Goal: Use online tool/utility: Utilize a website feature to perform a specific function

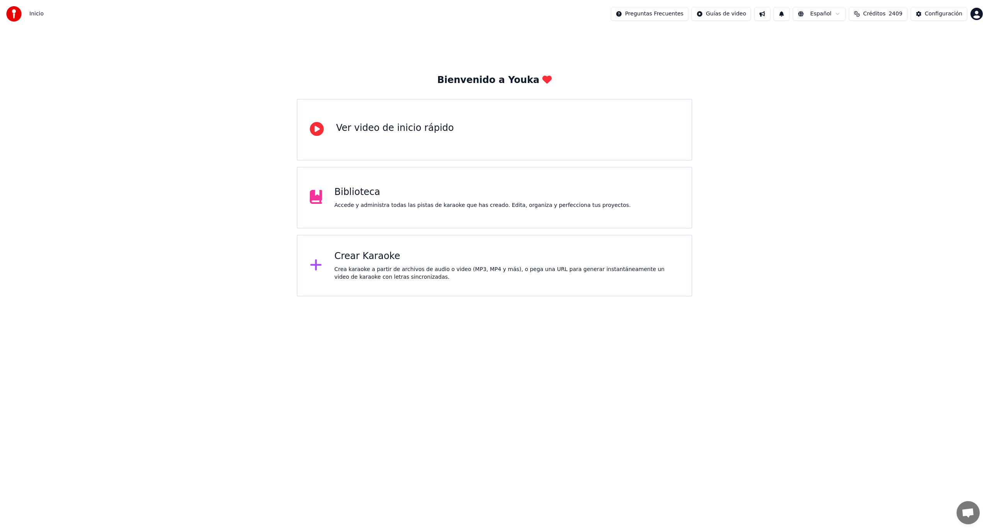
click at [347, 270] on div "Crea karaoke a partir de archivos de audio o video (MP3, MP4 y más), o pega una…" at bounding box center [506, 273] width 345 height 15
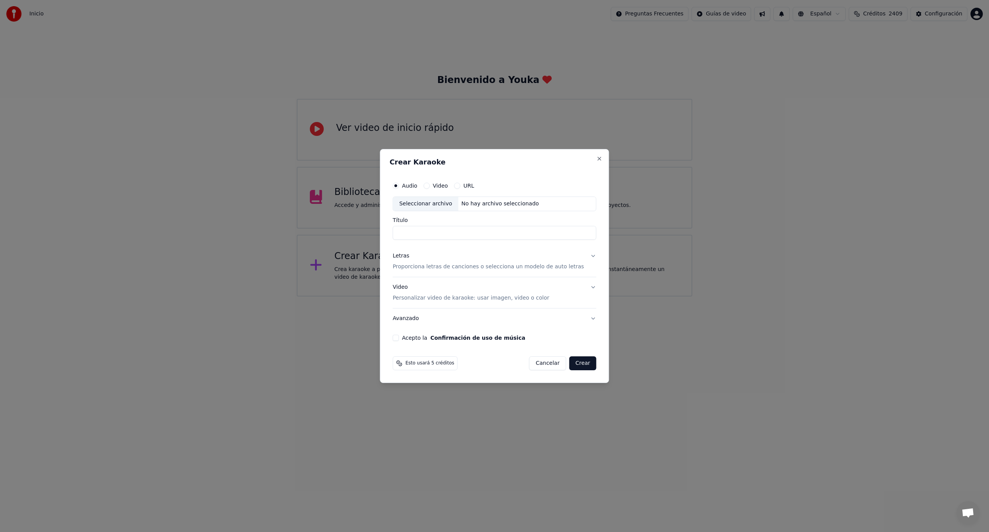
click at [448, 207] on div "Seleccionar archivo" at bounding box center [425, 204] width 65 height 14
type input "**********"
click at [420, 268] on p "Proporciona letras de canciones o selecciona un modelo de auto letras" at bounding box center [487, 267] width 191 height 8
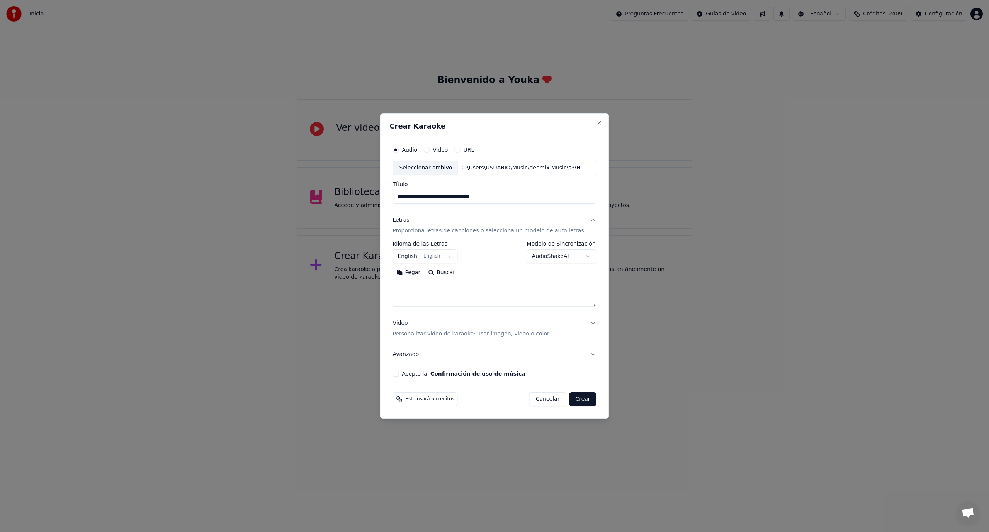
click at [450, 256] on button "English English" at bounding box center [424, 256] width 65 height 14
select select "**"
click at [414, 289] on textarea at bounding box center [494, 294] width 204 height 25
click at [419, 273] on button "Pegar" at bounding box center [408, 272] width 32 height 12
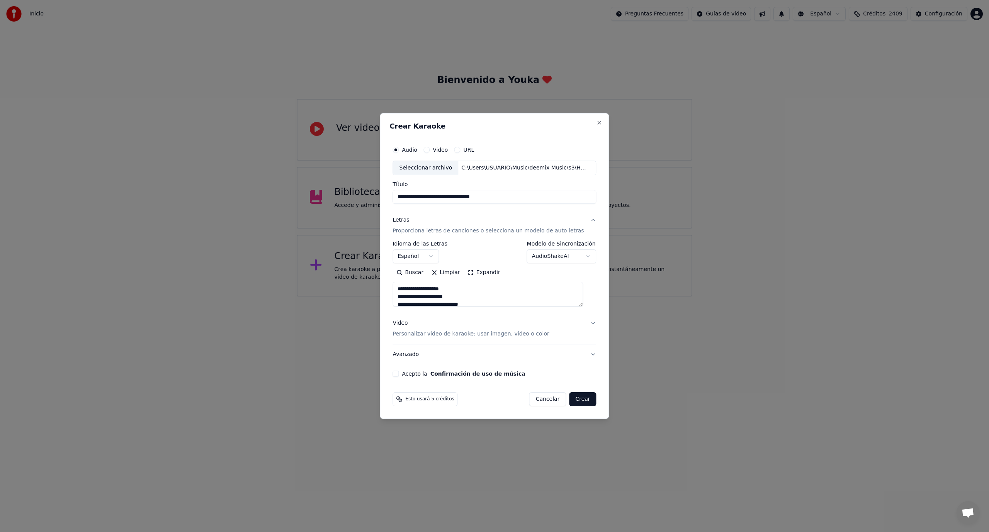
click at [399, 373] on button "Acepto la Confirmación de uso de música" at bounding box center [395, 374] width 6 height 6
click at [580, 400] on button "Crear" at bounding box center [582, 399] width 27 height 14
type textarea "**********"
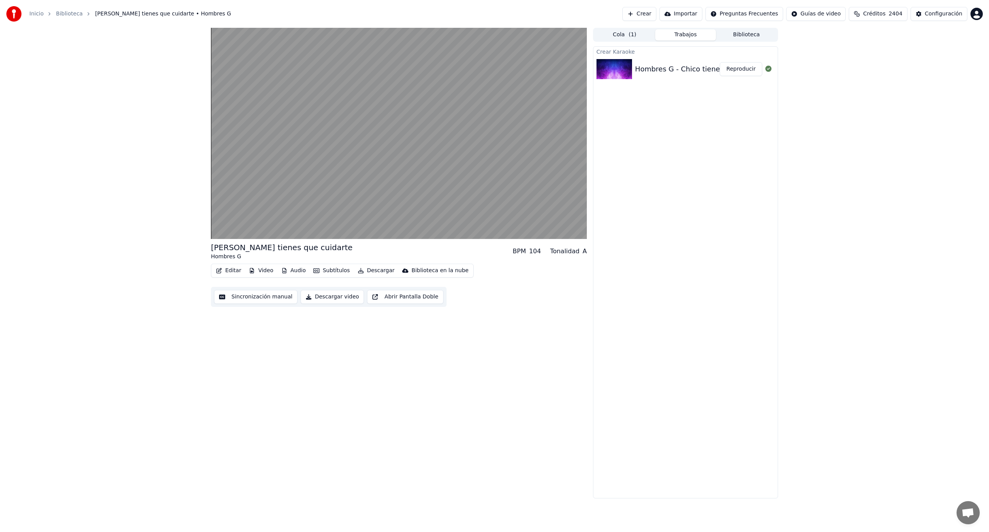
click at [739, 75] on button "Reproducir" at bounding box center [740, 69] width 42 height 14
click at [737, 68] on button "Reproducir" at bounding box center [740, 69] width 42 height 14
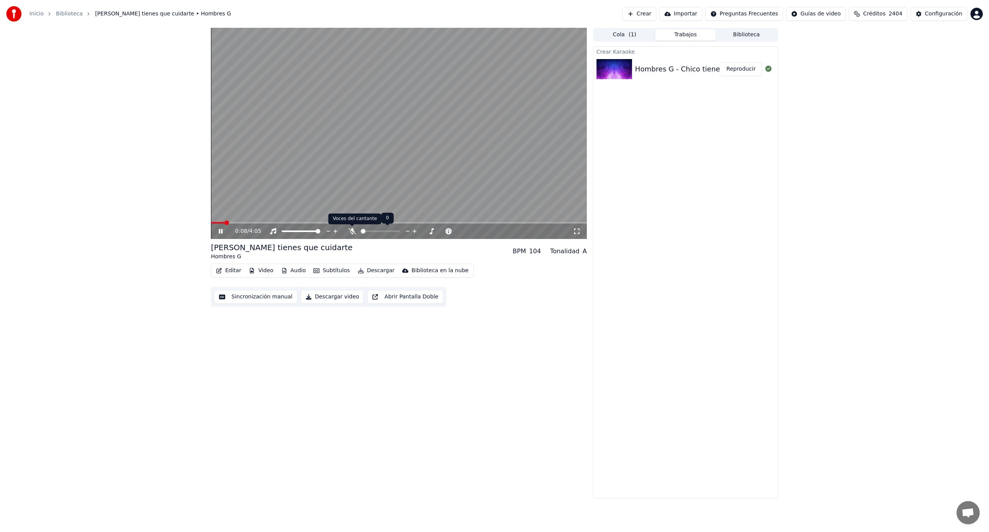
click at [353, 228] on icon at bounding box center [352, 231] width 8 height 6
click at [243, 222] on span at bounding box center [245, 223] width 5 height 5
click at [222, 231] on icon at bounding box center [221, 231] width 4 height 5
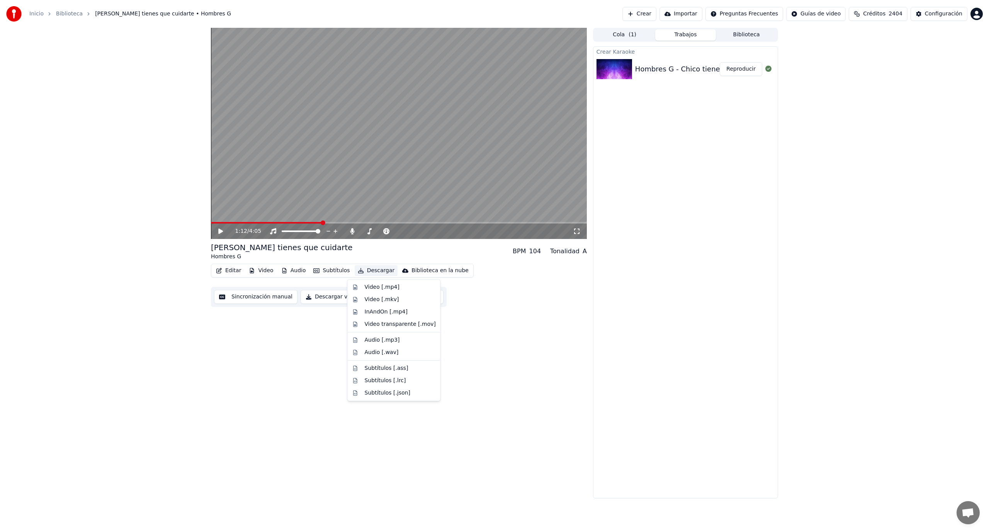
click at [370, 268] on button "Descargar" at bounding box center [376, 270] width 43 height 11
click at [386, 367] on div "Subtítulos [.ass]" at bounding box center [387, 369] width 44 height 8
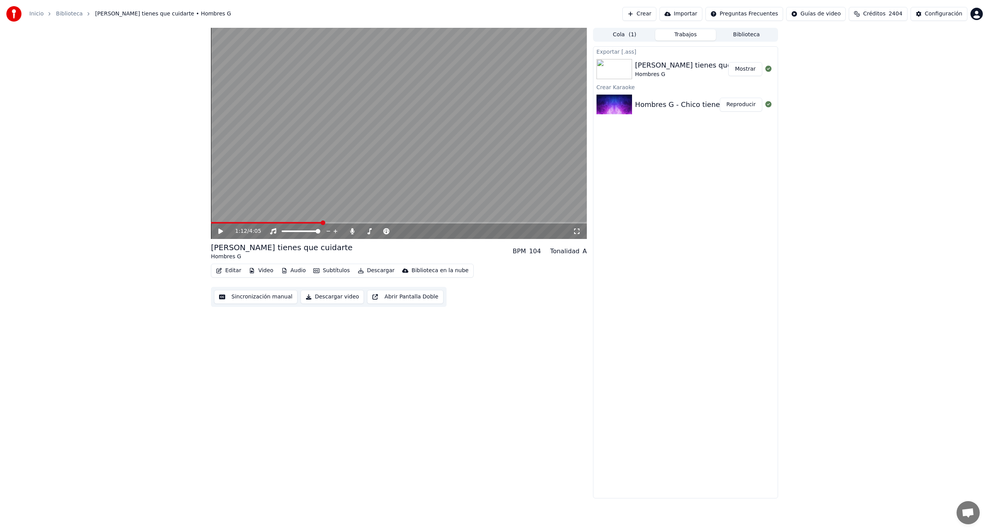
click at [737, 73] on button "Mostrar" at bounding box center [745, 69] width 34 height 14
click at [656, 17] on button "Crear" at bounding box center [639, 14] width 34 height 14
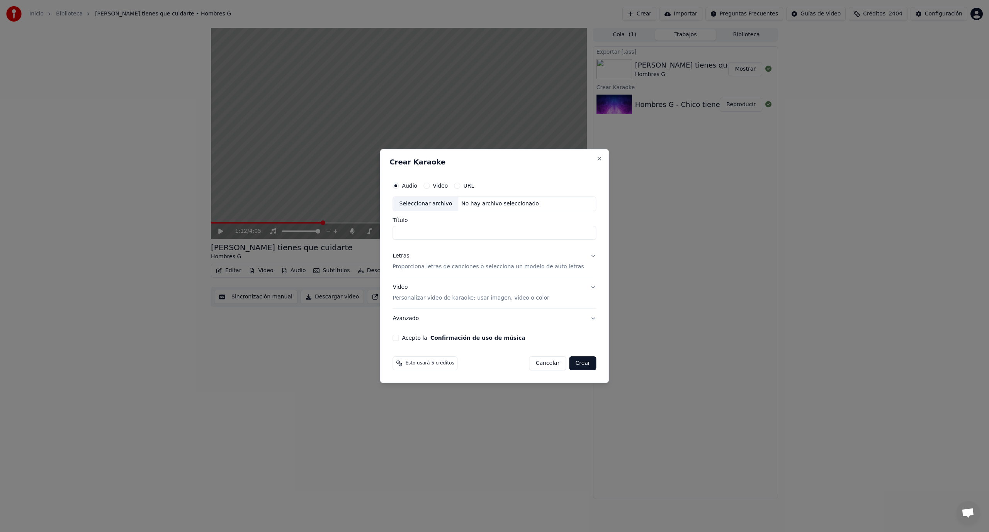
click at [446, 204] on div "Seleccionar archivo" at bounding box center [425, 204] width 65 height 14
type input "**********"
click at [419, 266] on p "Proporciona letras de canciones o selecciona un modelo de auto letras" at bounding box center [487, 267] width 191 height 8
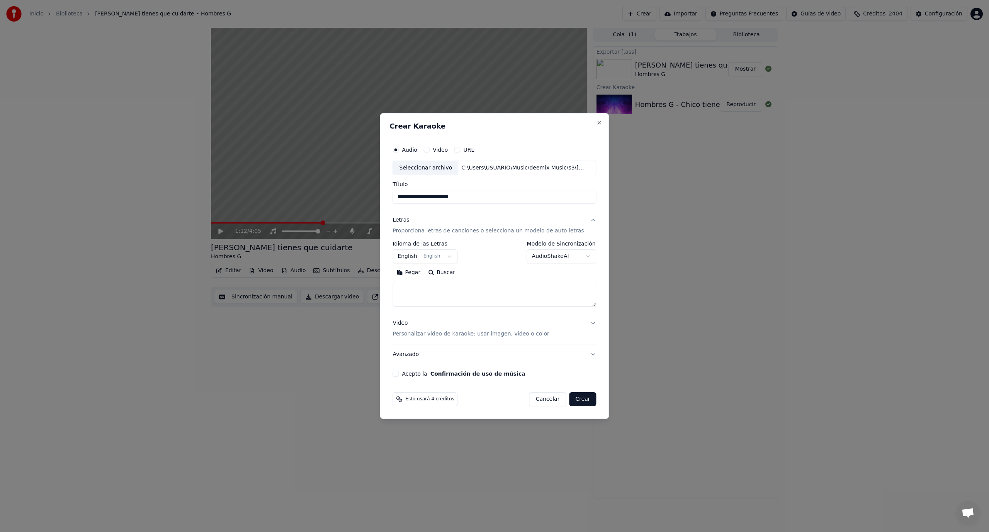
click at [422, 257] on button "English English" at bounding box center [424, 256] width 65 height 14
select select "**"
click at [415, 288] on textarea at bounding box center [494, 294] width 204 height 25
click at [407, 273] on button "Pegar" at bounding box center [408, 272] width 32 height 12
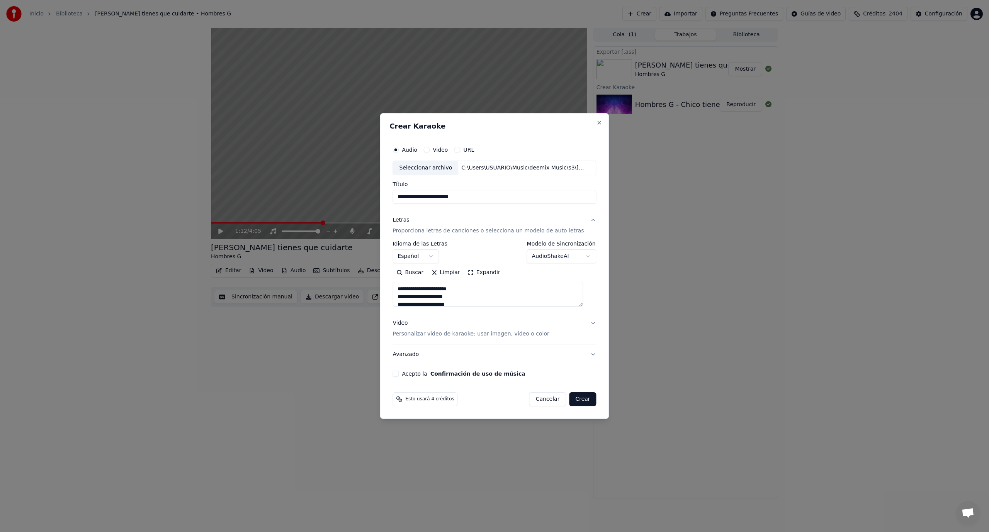
click at [399, 373] on button "Acepto la Confirmación de uso de música" at bounding box center [395, 374] width 6 height 6
click at [576, 401] on button "Crear" at bounding box center [582, 399] width 27 height 14
type textarea "**********"
select select
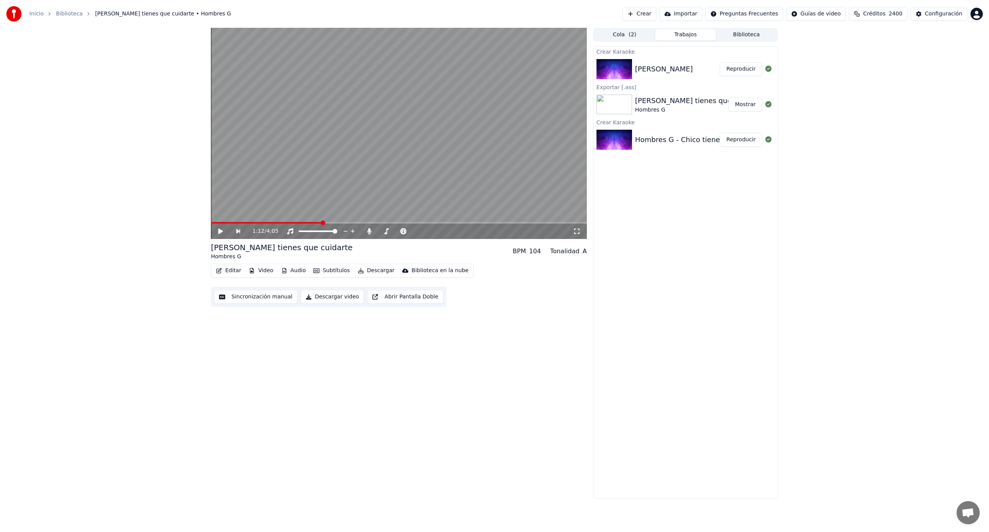
click at [930, 340] on div "1:12 / 4:05 [PERSON_NAME] tienes que cuidarte Hombres G BPM 104 Tonalidad A Edi…" at bounding box center [494, 263] width 989 height 471
click at [366, 269] on button "Descargar" at bounding box center [376, 270] width 43 height 11
click at [387, 367] on div "Subtítulos [.ass]" at bounding box center [387, 369] width 44 height 8
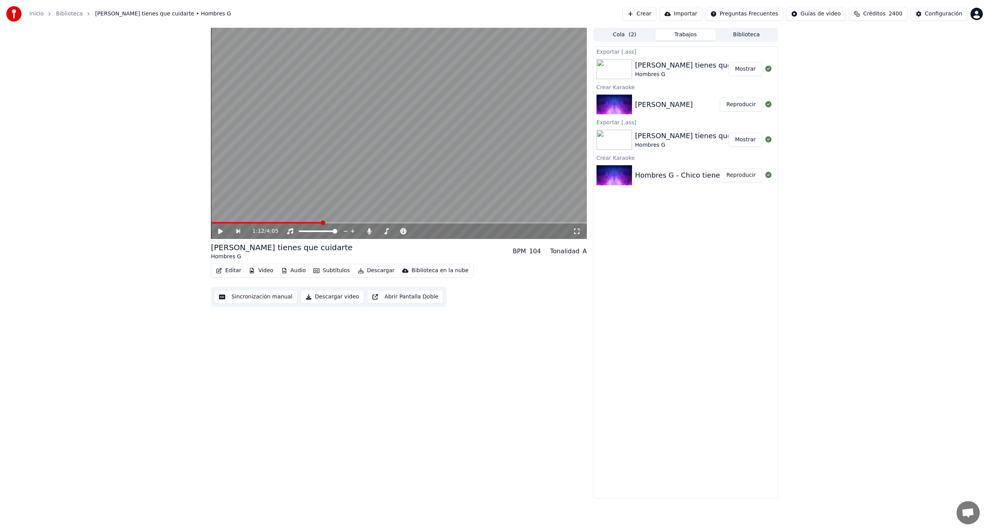
click at [733, 107] on button "Reproducir" at bounding box center [740, 105] width 42 height 14
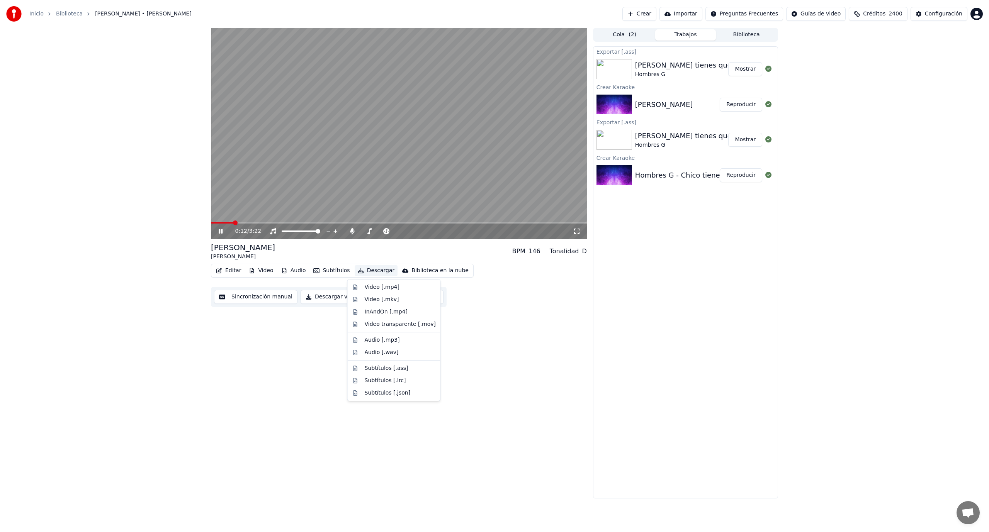
click at [371, 272] on button "Descargar" at bounding box center [376, 270] width 43 height 11
click at [377, 366] on div "Subtítulos [.ass]" at bounding box center [387, 369] width 44 height 8
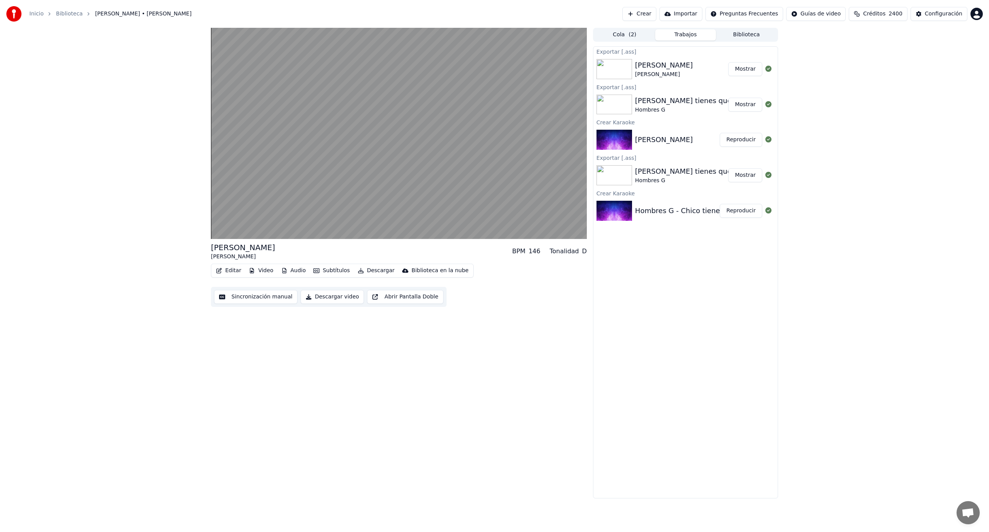
click at [745, 71] on button "Mostrar" at bounding box center [745, 69] width 34 height 14
click at [460, 144] on video at bounding box center [399, 133] width 376 height 211
click at [656, 15] on button "Crear" at bounding box center [639, 14] width 34 height 14
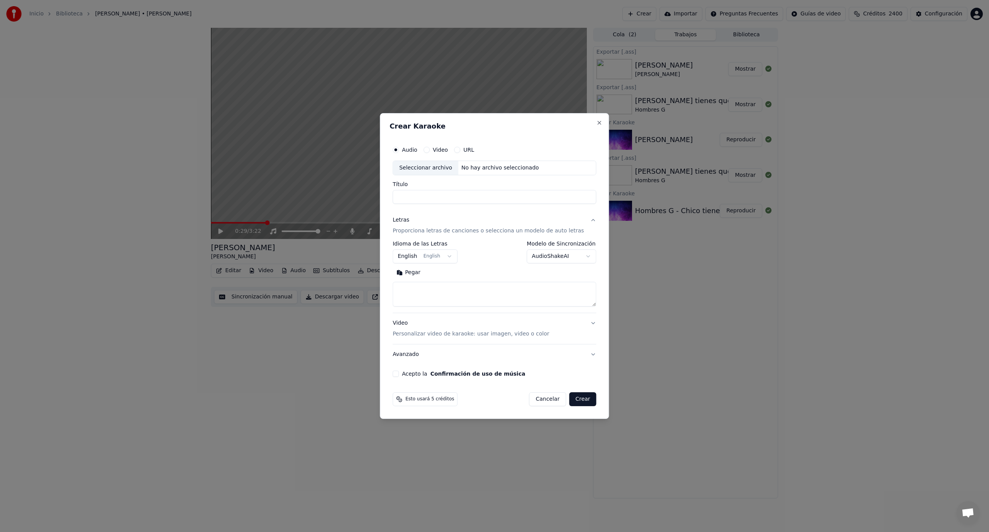
click at [435, 170] on div "Seleccionar archivo" at bounding box center [425, 168] width 65 height 14
type input "**********"
click at [454, 257] on button "English English" at bounding box center [424, 256] width 65 height 14
select select "**"
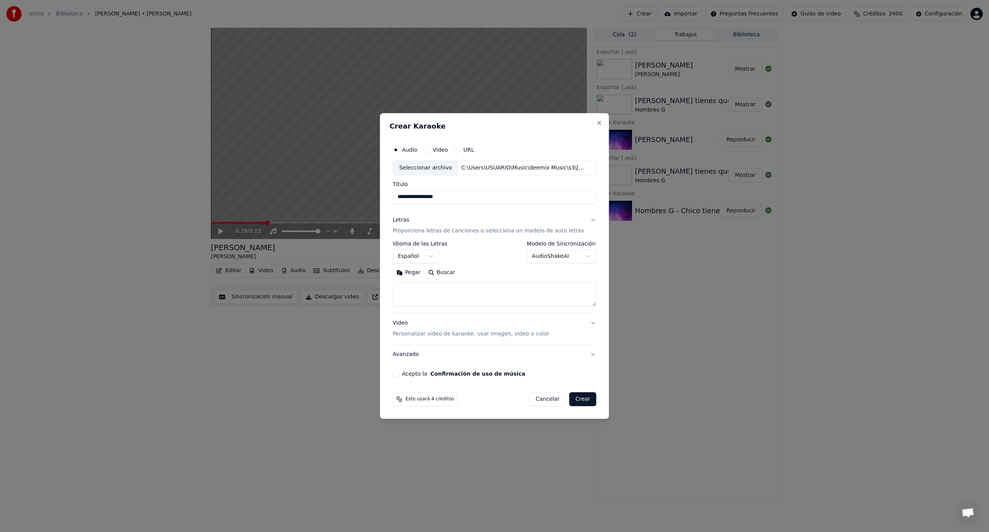
click at [419, 290] on textarea at bounding box center [494, 294] width 204 height 25
click at [415, 275] on button "Pegar" at bounding box center [408, 272] width 32 height 12
click at [399, 372] on button "Acepto la Confirmación de uso de música" at bounding box center [395, 374] width 6 height 6
click at [575, 402] on button "Crear" at bounding box center [582, 399] width 27 height 14
type textarea "**********"
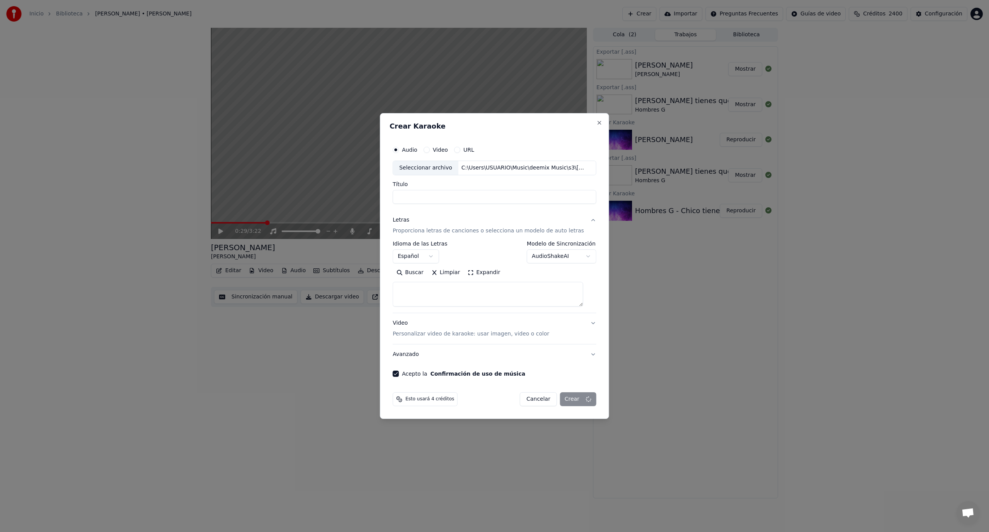
select select
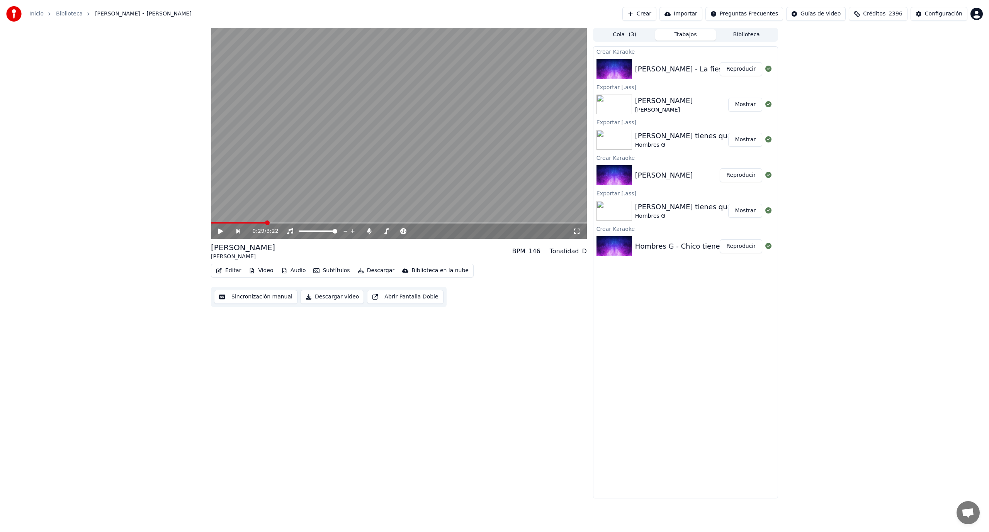
click at [735, 68] on button "Reproducir" at bounding box center [740, 69] width 42 height 14
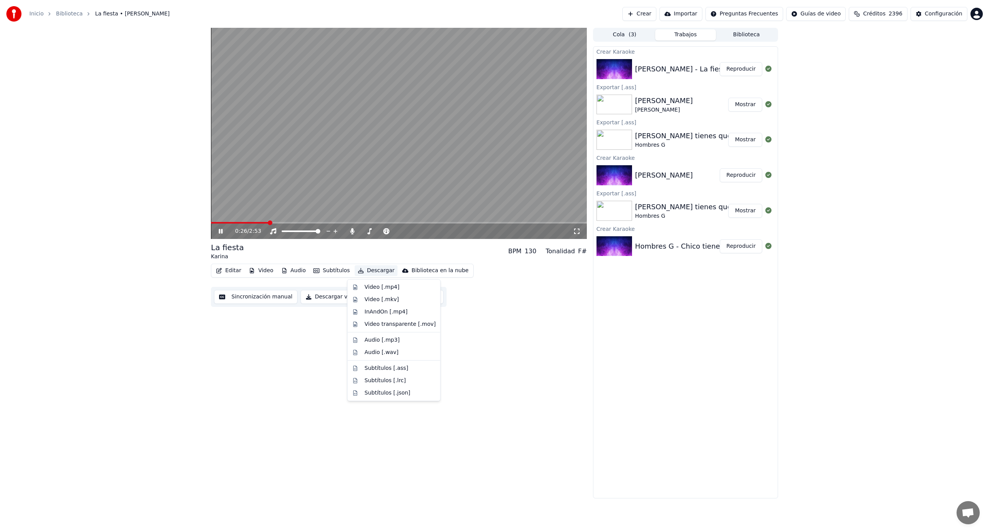
click at [369, 270] on button "Descargar" at bounding box center [376, 270] width 43 height 11
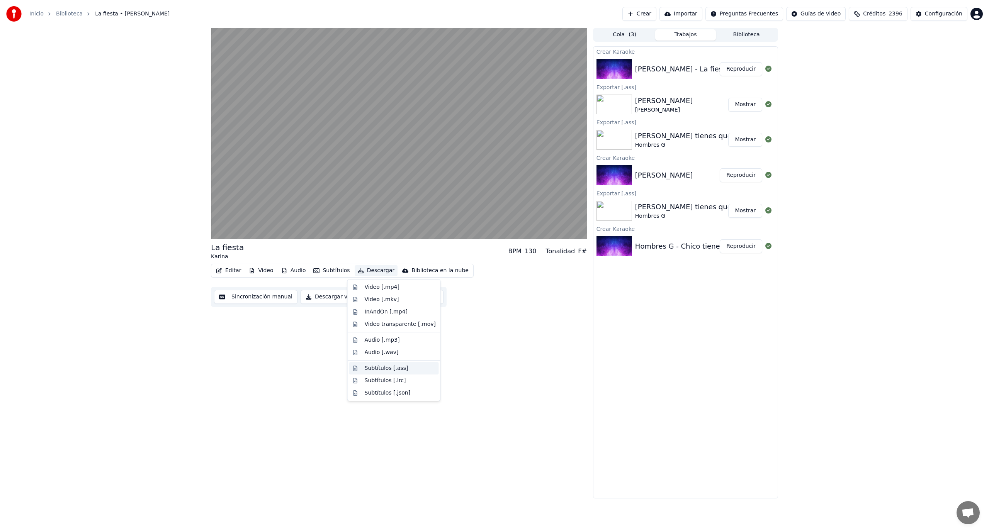
click at [389, 371] on div "Subtítulos [.ass]" at bounding box center [387, 369] width 44 height 8
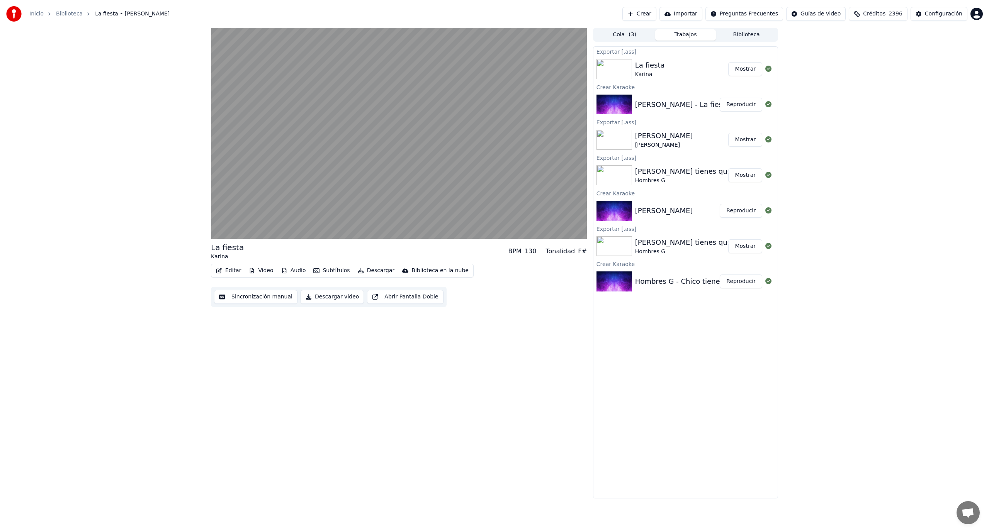
click at [751, 69] on button "Mostrar" at bounding box center [745, 69] width 34 height 14
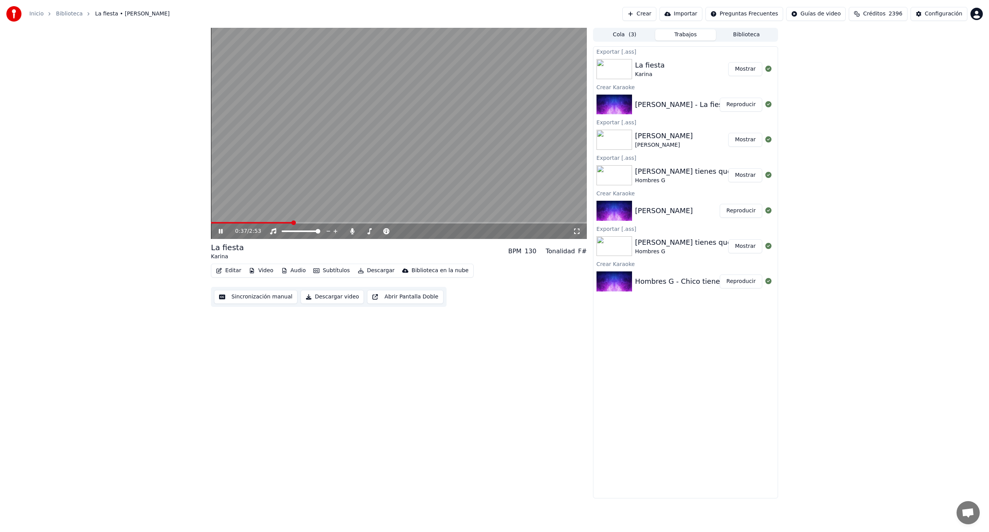
click at [472, 112] on video at bounding box center [399, 133] width 376 height 211
click at [889, 153] on div "0:37 / 2:53 La fiesta [PERSON_NAME] BPM 130 Tonalidad F# Editar Video Audio Sub…" at bounding box center [494, 263] width 989 height 471
click at [540, 1] on div "Inicio Biblioteca La fiesta • [PERSON_NAME] Importar Preguntas Frecuentes Guías…" at bounding box center [494, 14] width 989 height 28
click at [751, 70] on button "Mostrar" at bounding box center [745, 69] width 34 height 14
click at [656, 15] on button "Crear" at bounding box center [639, 14] width 34 height 14
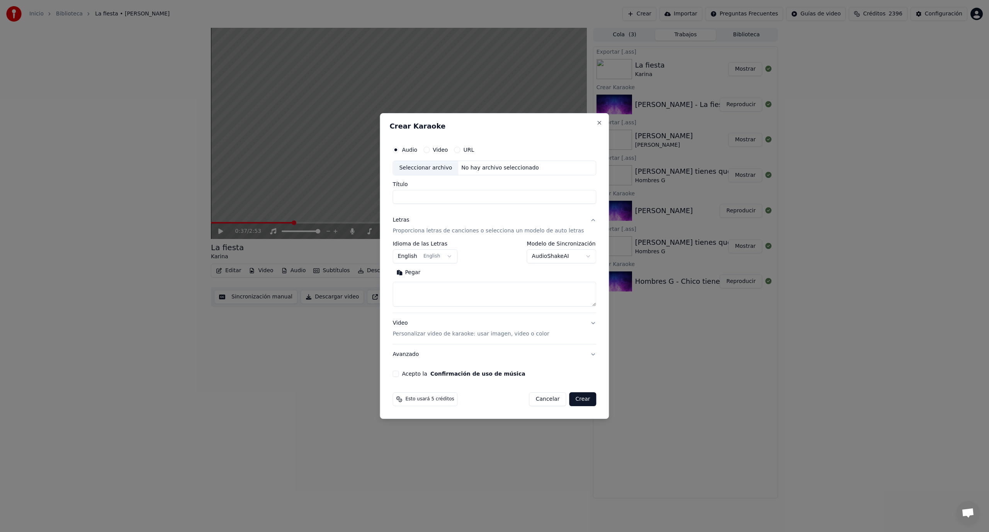
click at [440, 169] on div "Seleccionar archivo" at bounding box center [425, 168] width 65 height 14
type input "**********"
click at [411, 291] on textarea at bounding box center [494, 294] width 204 height 25
click at [419, 274] on button "Pegar" at bounding box center [408, 272] width 32 height 12
type textarea "**********"
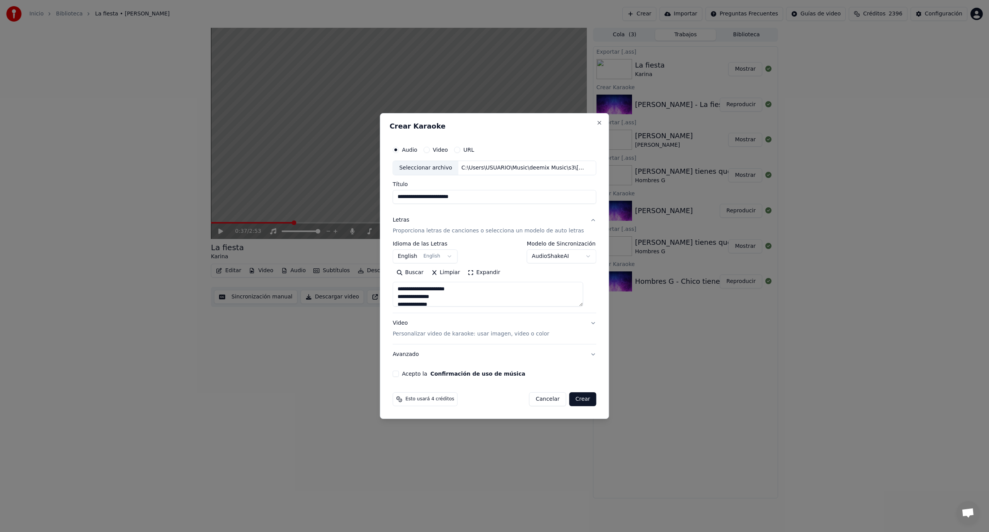
click at [399, 374] on button "Acepto la Confirmación de uso de música" at bounding box center [395, 374] width 6 height 6
click at [580, 399] on button "Crear" at bounding box center [582, 399] width 27 height 14
select select "**"
type textarea "**********"
select select
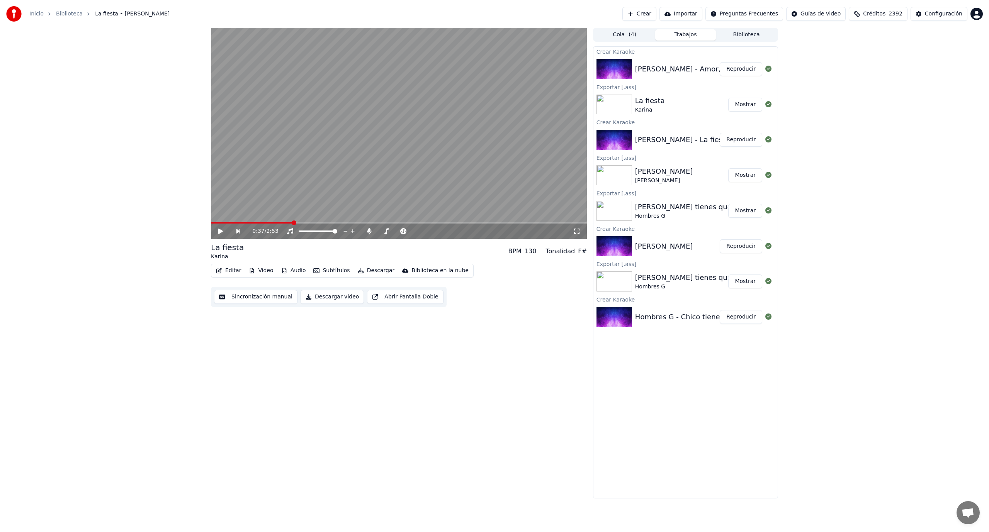
click at [737, 70] on button "Reproducir" at bounding box center [740, 69] width 42 height 14
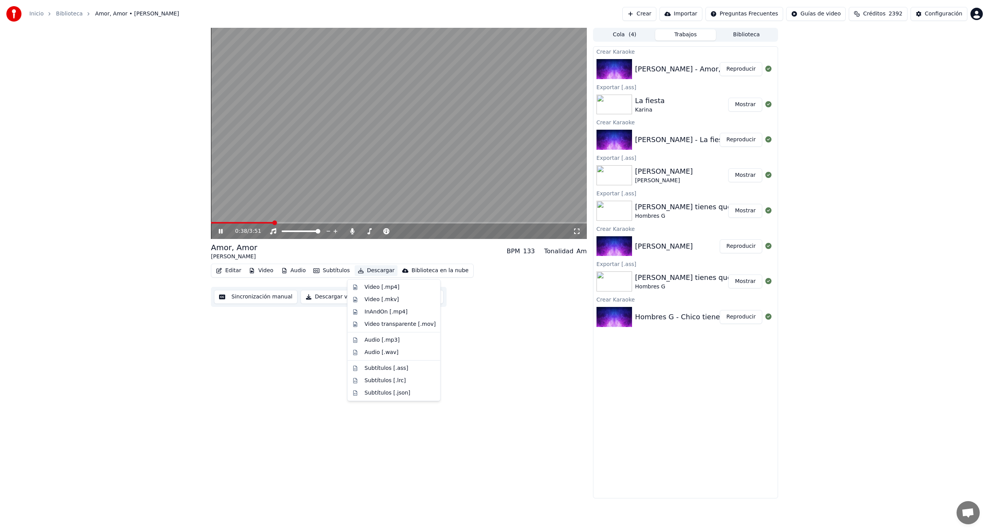
click at [373, 271] on button "Descargar" at bounding box center [376, 270] width 43 height 11
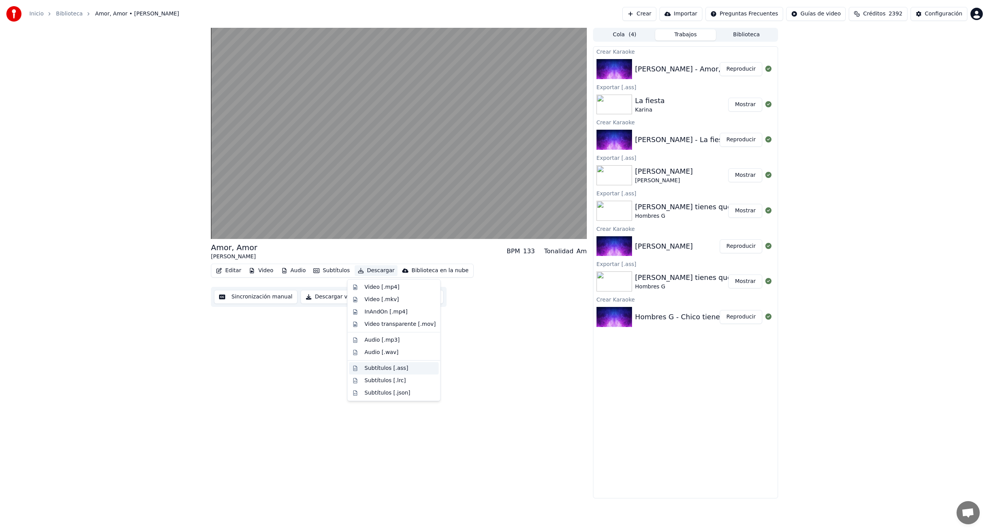
click at [395, 368] on div "Subtítulos [.ass]" at bounding box center [387, 369] width 44 height 8
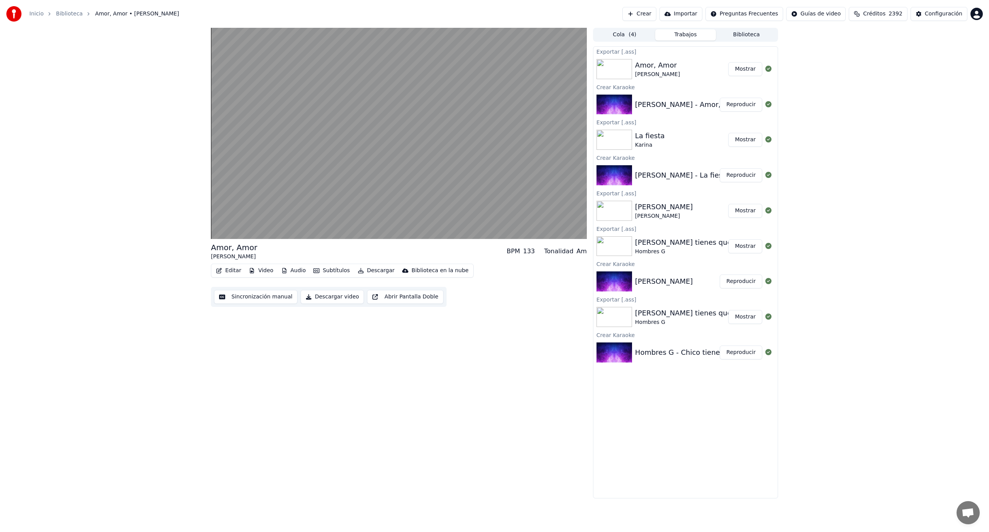
click at [749, 71] on button "Mostrar" at bounding box center [745, 69] width 34 height 14
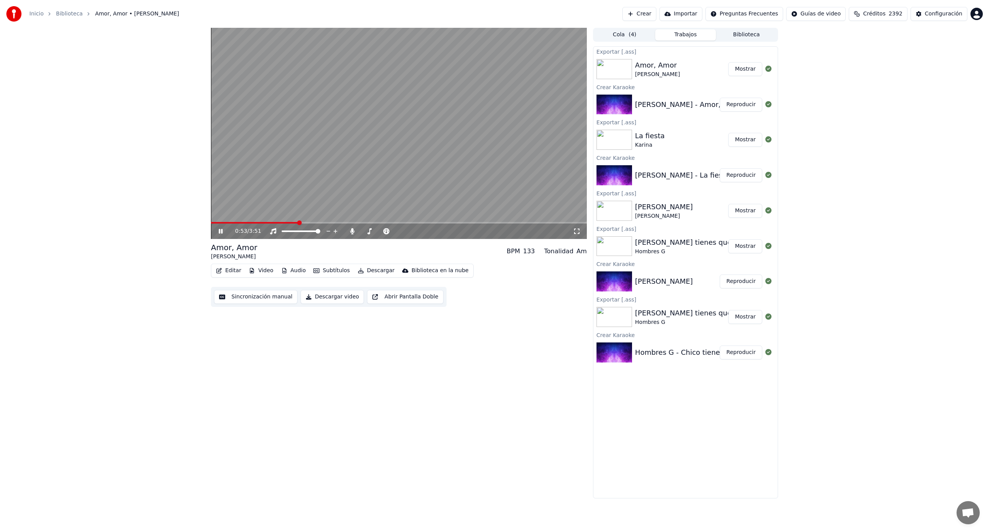
click at [431, 89] on video at bounding box center [399, 133] width 376 height 211
click at [656, 15] on button "Crear" at bounding box center [639, 14] width 34 height 14
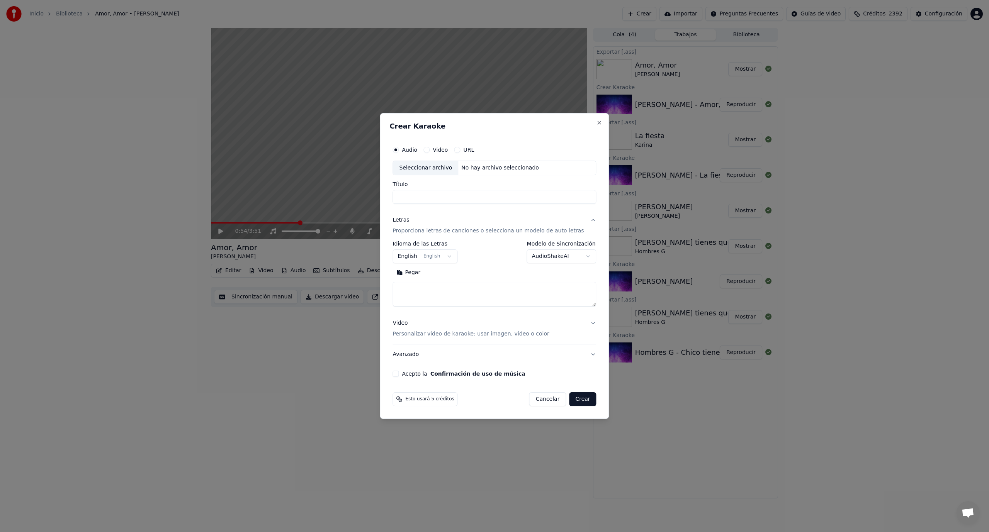
click at [438, 170] on div "Seleccionar archivo" at bounding box center [425, 168] width 65 height 14
type input "**********"
click at [428, 258] on button "English English" at bounding box center [424, 256] width 65 height 14
select select "**"
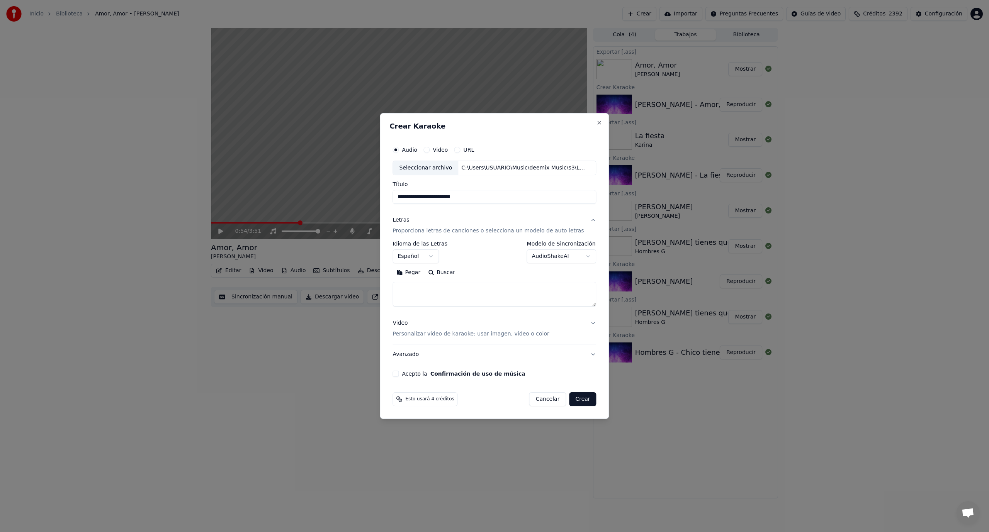
click at [426, 293] on textarea at bounding box center [494, 294] width 204 height 25
click at [410, 273] on button "Pegar" at bounding box center [408, 272] width 32 height 12
click at [399, 373] on button "Acepto la Confirmación de uso de música" at bounding box center [395, 374] width 6 height 6
click at [572, 400] on button "Crear" at bounding box center [582, 399] width 27 height 14
type textarea "**********"
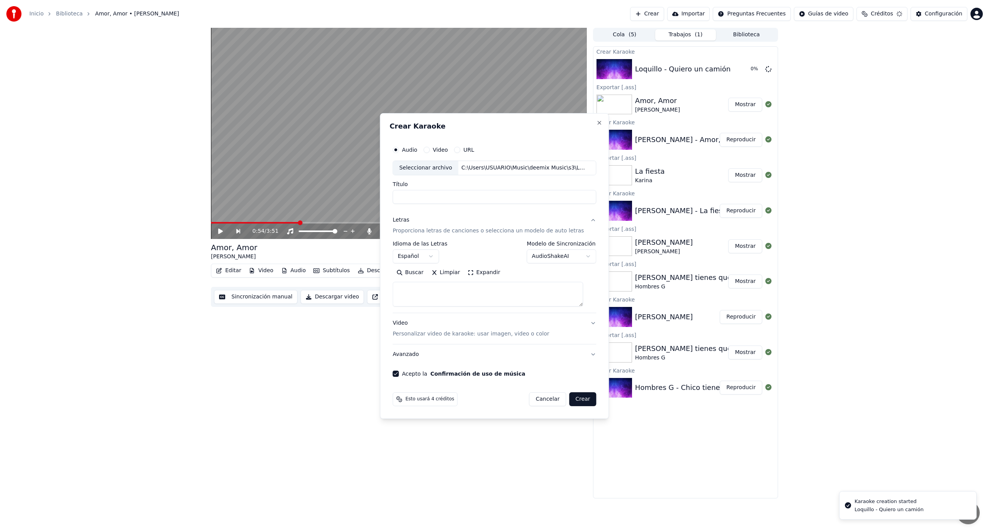
select select
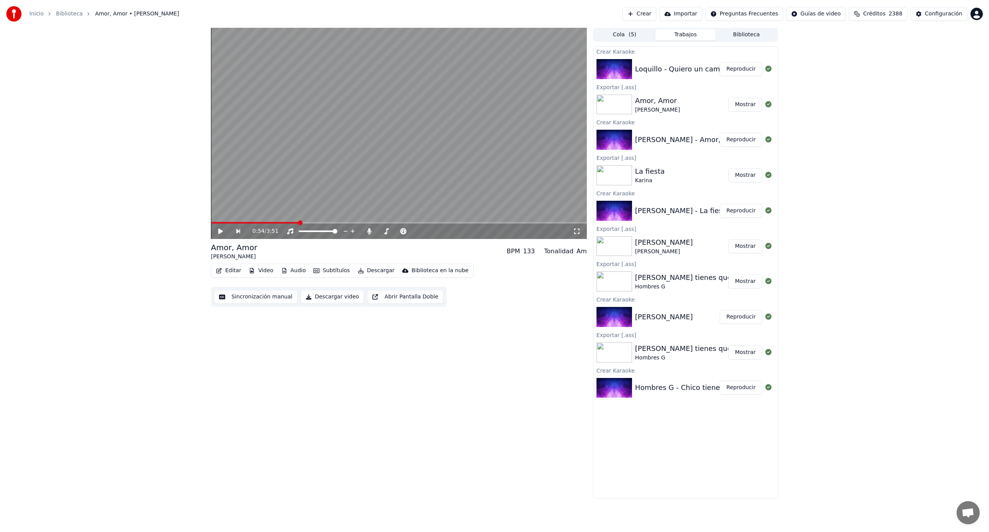
click at [737, 66] on button "Reproducir" at bounding box center [740, 69] width 42 height 14
click at [222, 230] on icon at bounding box center [221, 231] width 4 height 5
click at [656, 15] on button "Crear" at bounding box center [639, 14] width 34 height 14
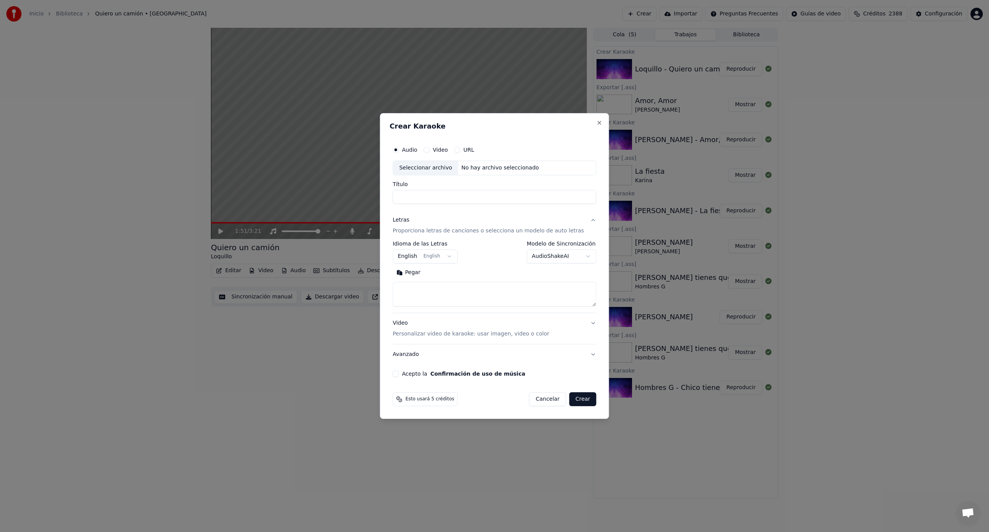
click at [434, 170] on div "Seleccionar archivo" at bounding box center [425, 168] width 65 height 14
type input "**********"
click at [448, 256] on button "English English" at bounding box center [424, 256] width 65 height 14
select select "**"
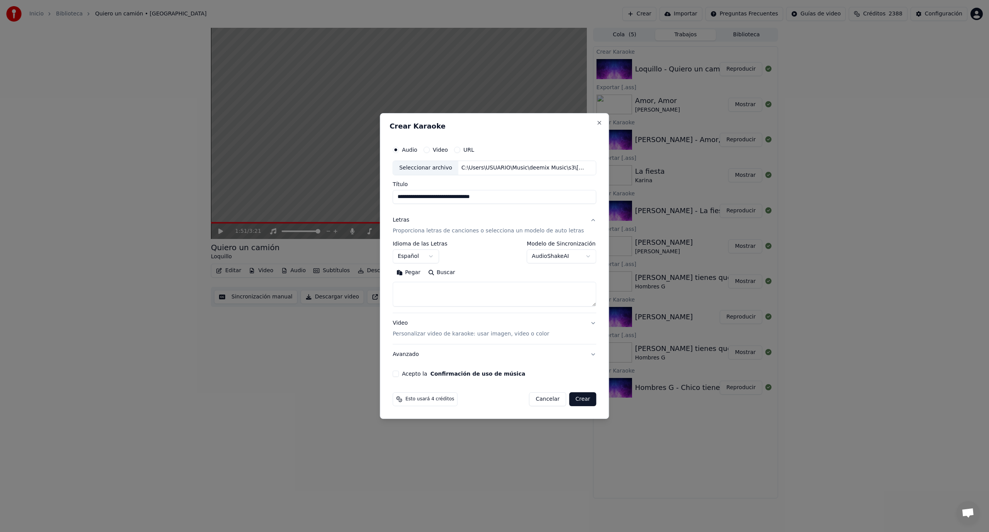
click at [430, 289] on textarea at bounding box center [494, 294] width 204 height 25
click at [415, 274] on button "Pegar" at bounding box center [408, 272] width 32 height 12
click at [399, 373] on button "Acepto la Confirmación de uso de música" at bounding box center [395, 374] width 6 height 6
click at [580, 404] on button "Crear" at bounding box center [582, 399] width 27 height 14
type textarea "**********"
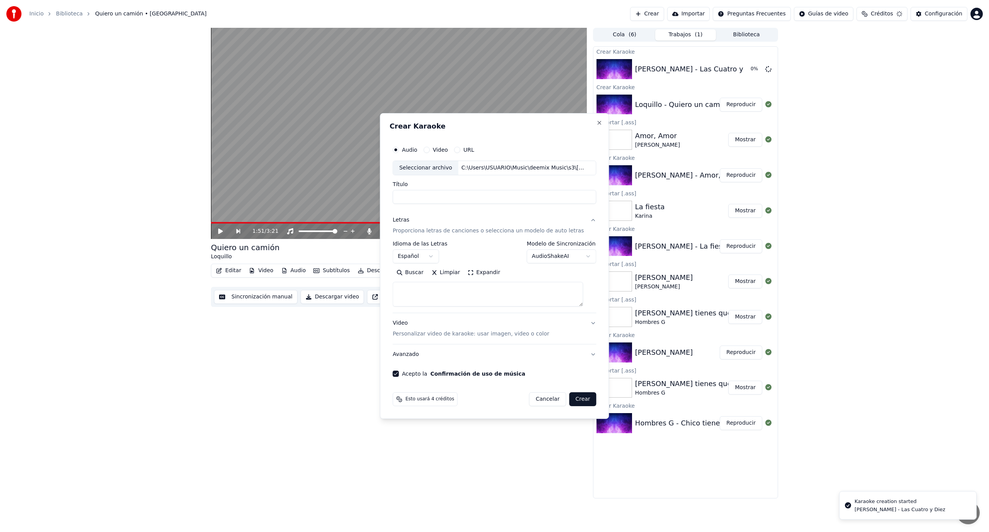
select select
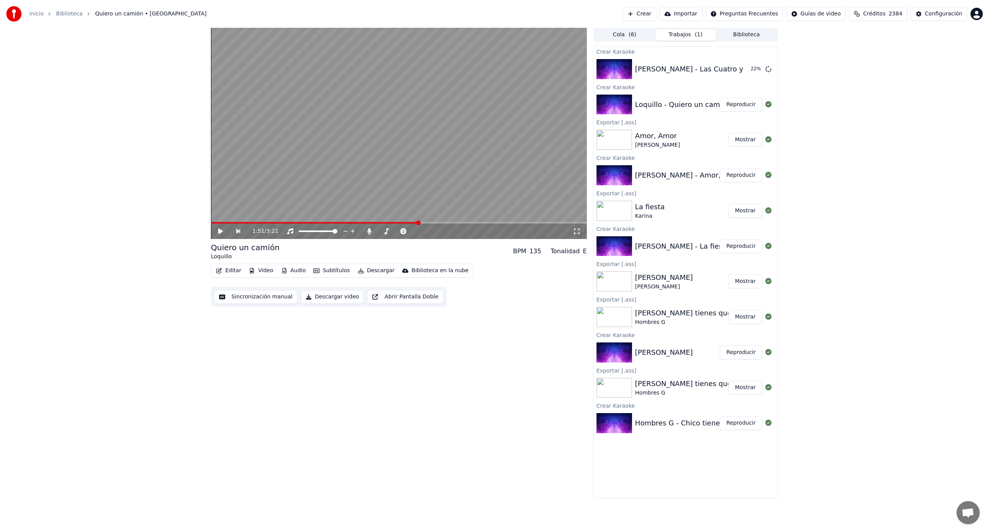
click at [853, 135] on div "1:51 / 3:21 Quiero un camión Loquillo BPM 135 Tonalidad E Editar Video Audio Su…" at bounding box center [494, 263] width 989 height 471
click at [732, 73] on button "Reproducir" at bounding box center [740, 69] width 42 height 14
click at [373, 273] on button "Descargar" at bounding box center [376, 270] width 43 height 11
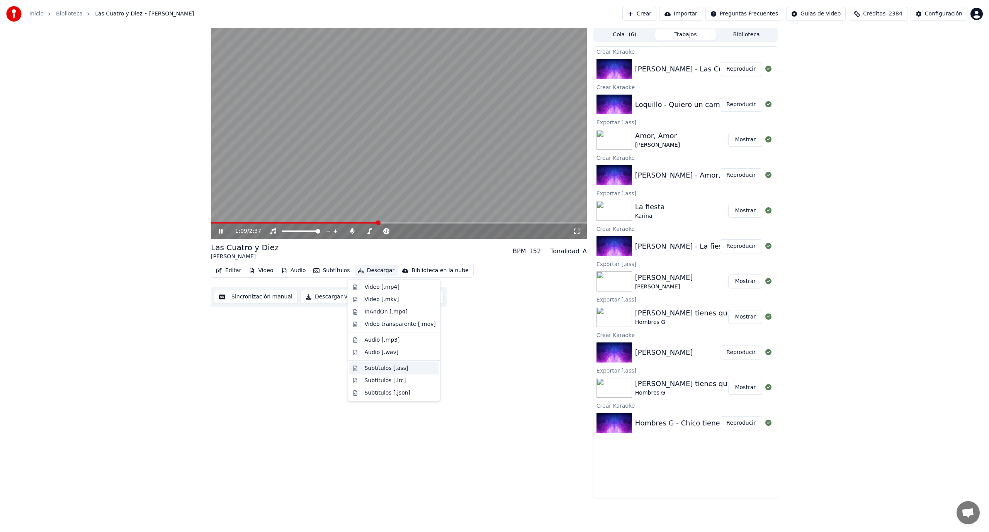
click at [383, 369] on div "Subtítulos [.ass]" at bounding box center [387, 369] width 44 height 8
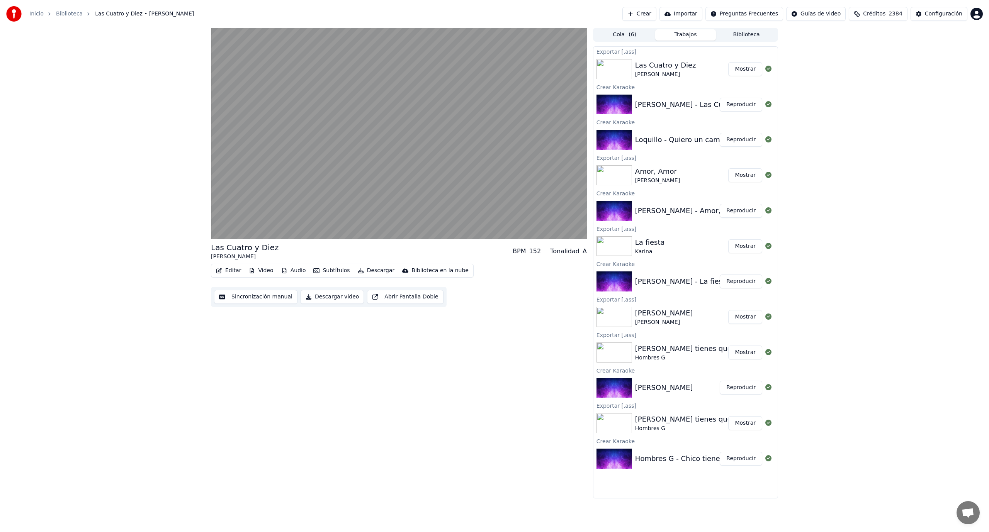
click at [741, 71] on button "Mostrar" at bounding box center [745, 69] width 34 height 14
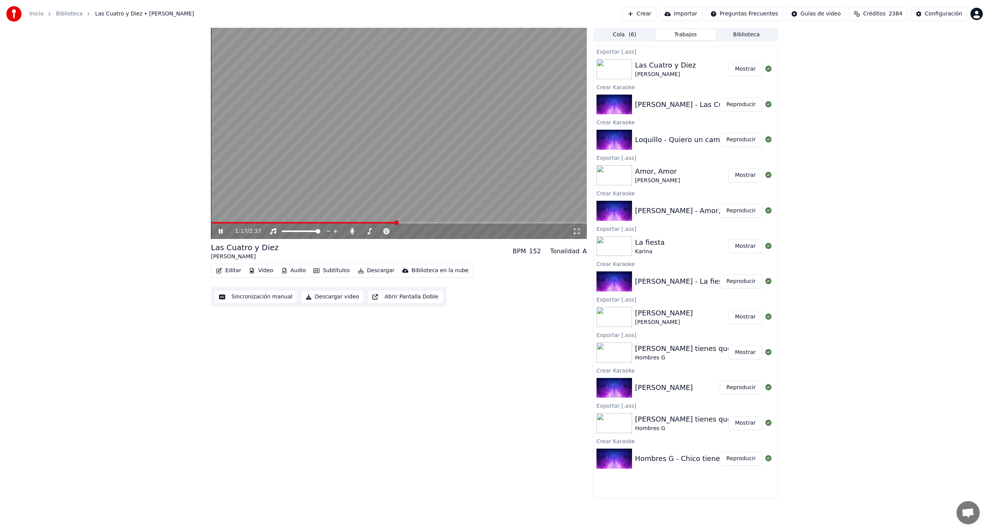
click at [322, 139] on video at bounding box center [399, 133] width 376 height 211
click at [656, 13] on button "Crear" at bounding box center [639, 14] width 34 height 14
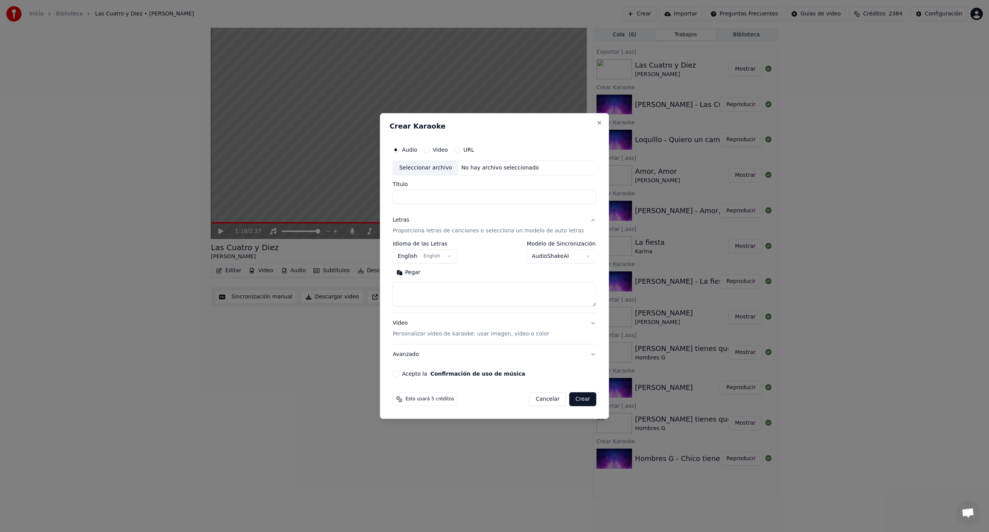
click at [444, 165] on div "Seleccionar archivo" at bounding box center [425, 168] width 65 height 14
type input "**********"
click at [433, 256] on body "Inicio Biblioteca Las Cuatro y Diez • [PERSON_NAME] Crear Importar Preguntas Fr…" at bounding box center [494, 266] width 989 height 532
select select "**"
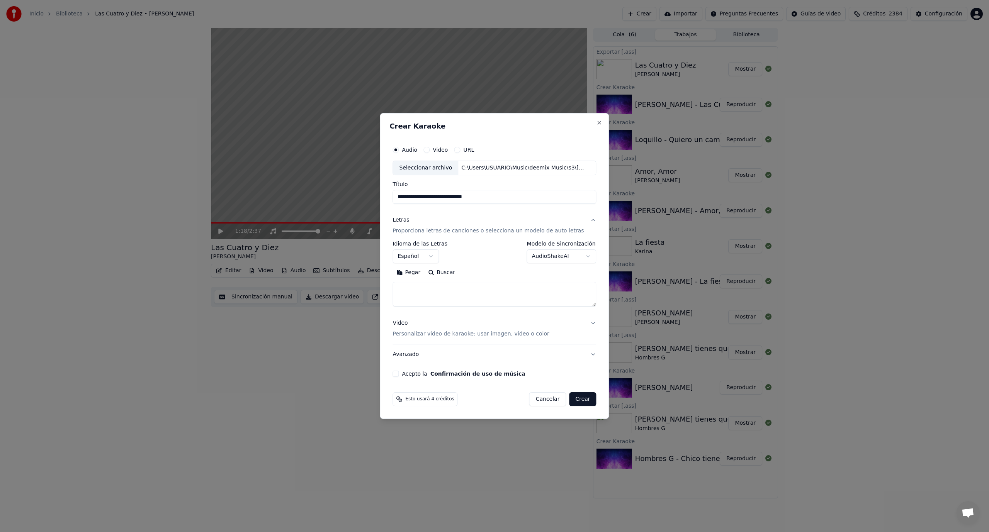
click at [422, 292] on textarea at bounding box center [494, 294] width 204 height 25
click at [414, 275] on button "Pegar" at bounding box center [408, 272] width 32 height 12
click at [399, 372] on button "Acepto la Confirmación de uso de música" at bounding box center [395, 374] width 6 height 6
click at [576, 401] on button "Crear" at bounding box center [582, 399] width 27 height 14
type textarea "**********"
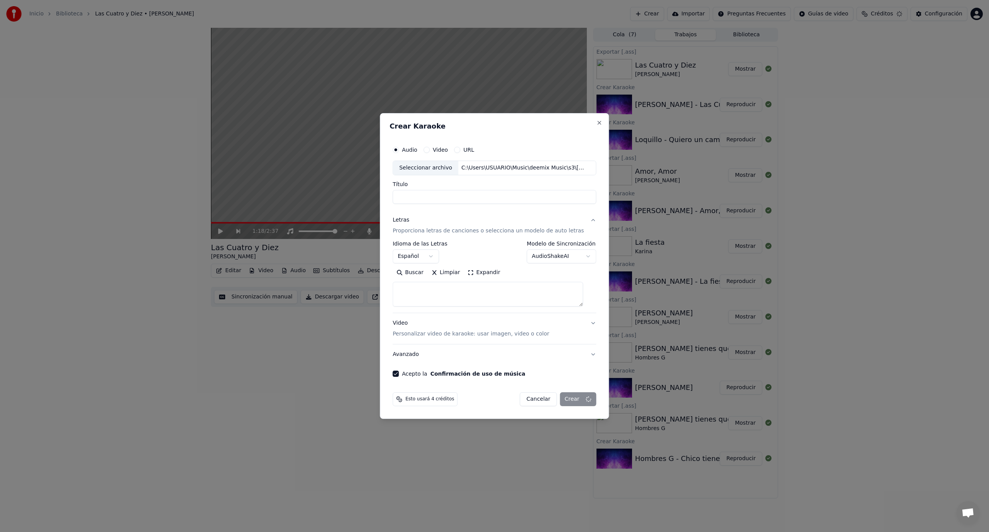
select select
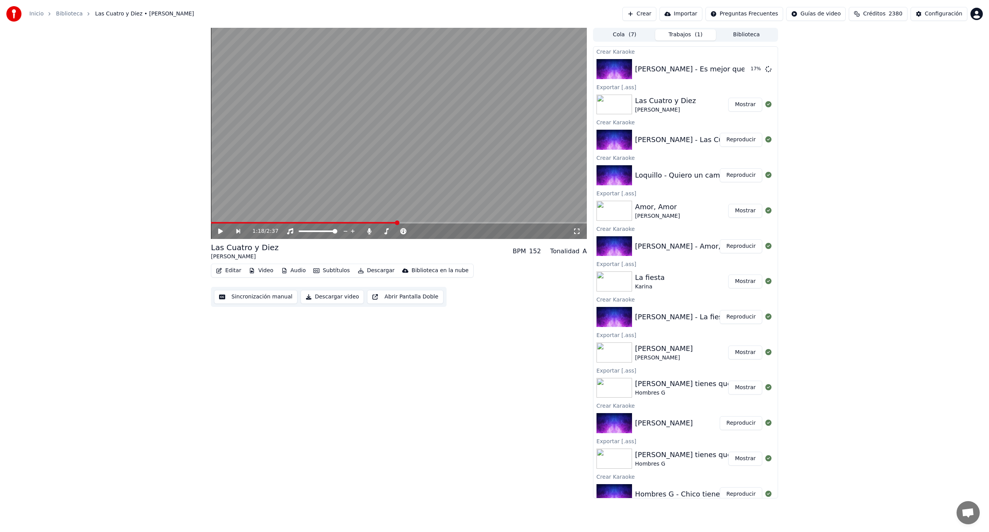
click at [100, 131] on div "1:18 / 2:37 Las Cuatro y Diez [PERSON_NAME] BPM 152 Tonalidad A Editar Video Au…" at bounding box center [494, 263] width 989 height 471
click at [741, 69] on button "Reproducir" at bounding box center [740, 69] width 42 height 14
click at [371, 271] on button "Descargar" at bounding box center [376, 270] width 43 height 11
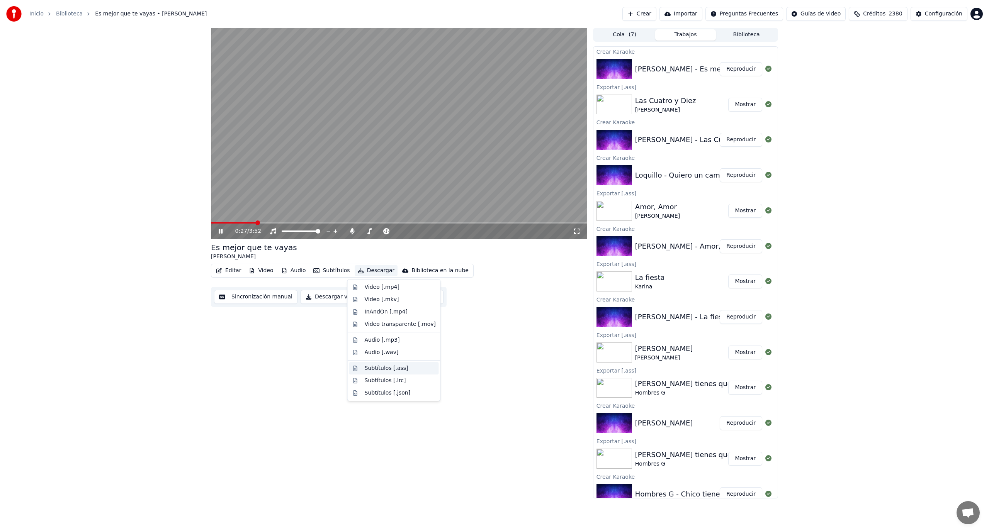
click at [399, 367] on div "Subtítulos [.ass]" at bounding box center [387, 369] width 44 height 8
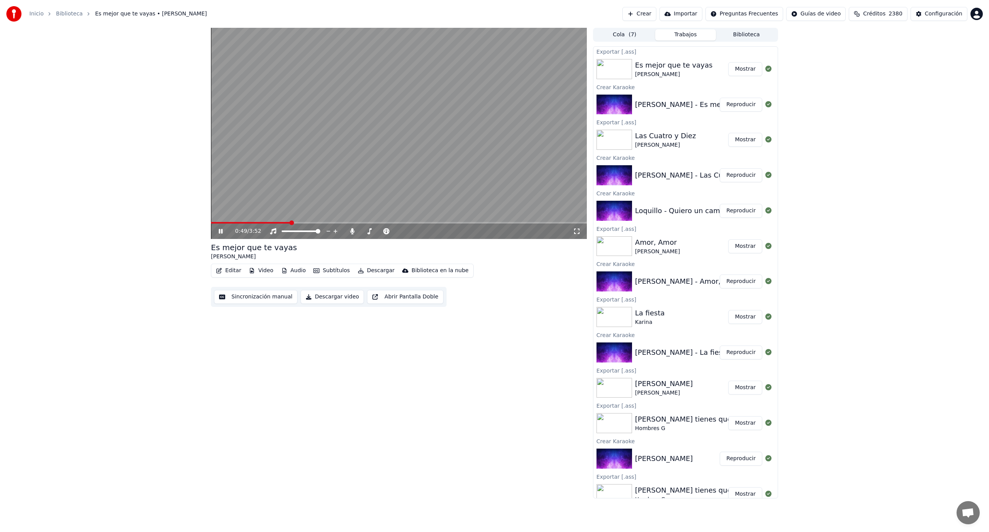
click at [743, 68] on button "Mostrar" at bounding box center [745, 69] width 34 height 14
click at [450, 139] on video at bounding box center [399, 133] width 376 height 211
click at [880, 163] on div "0:54 / 3:52 Es mejor que te vayas [PERSON_NAME] Editar Video Audio Subtítulos D…" at bounding box center [494, 263] width 989 height 471
